Goal: Information Seeking & Learning: Learn about a topic

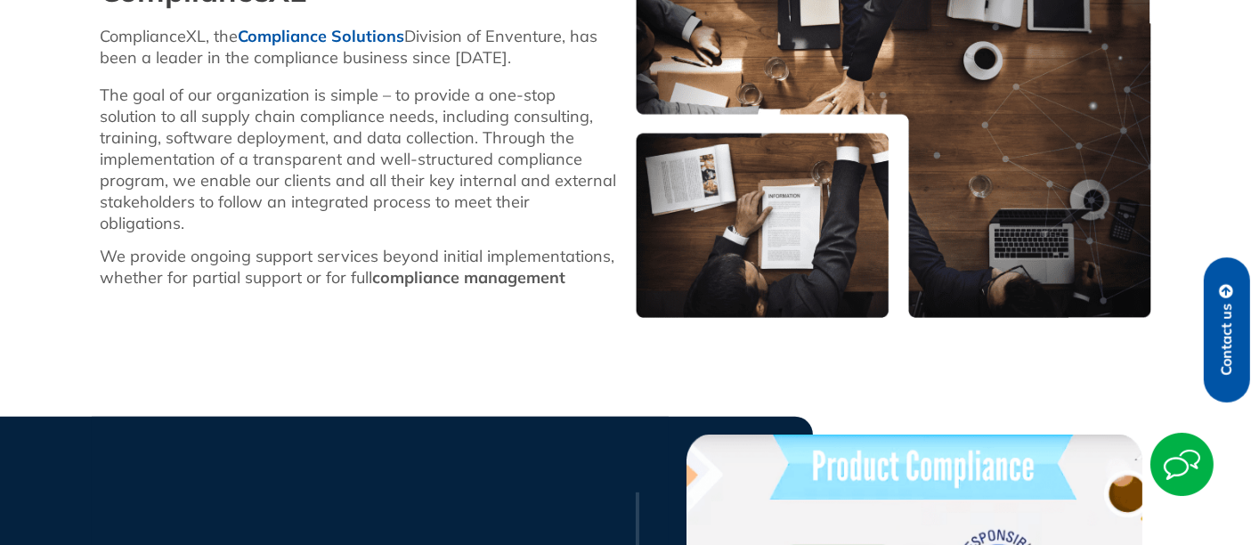
scroll to position [369, 0]
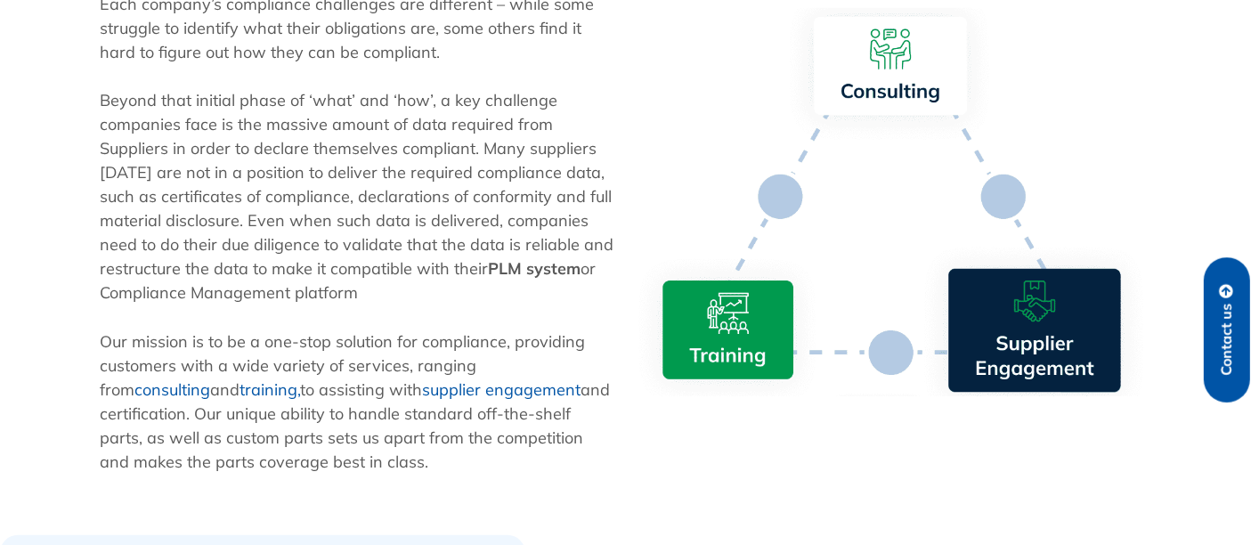
scroll to position [921, 0]
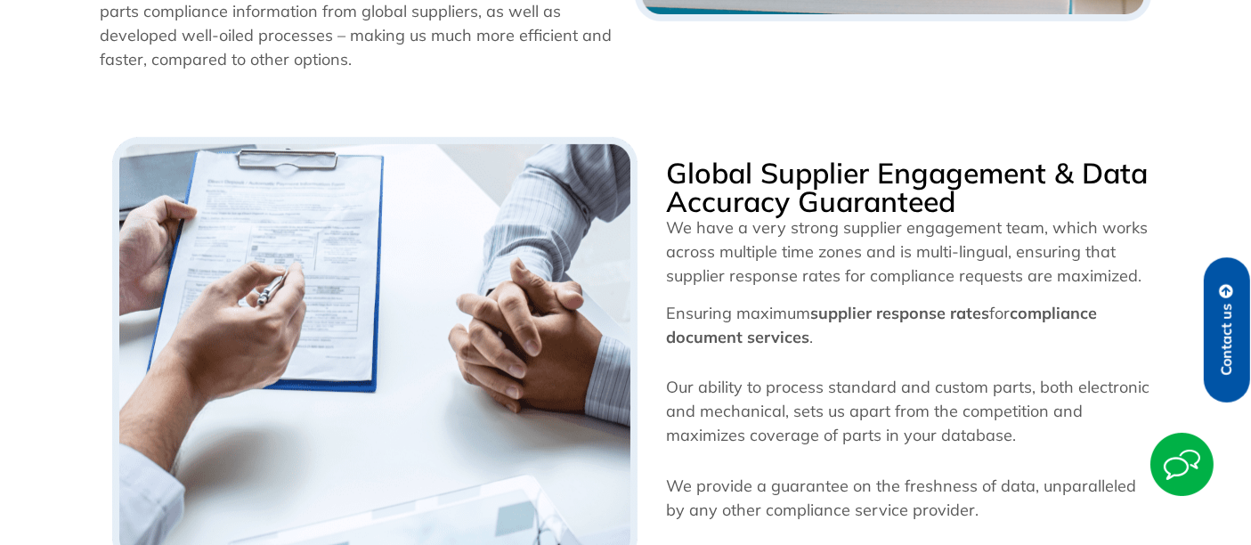
scroll to position [755, 0]
